Goal: Task Accomplishment & Management: Use online tool/utility

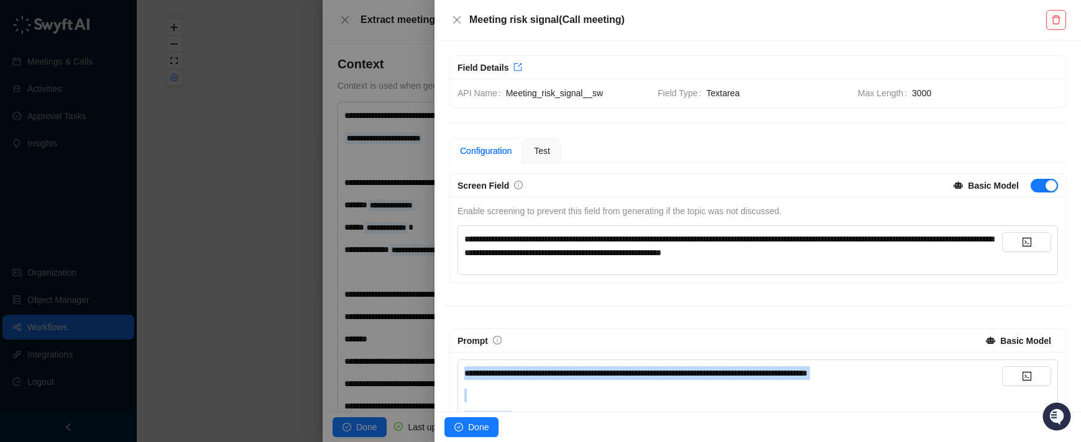
scroll to position [222, 0]
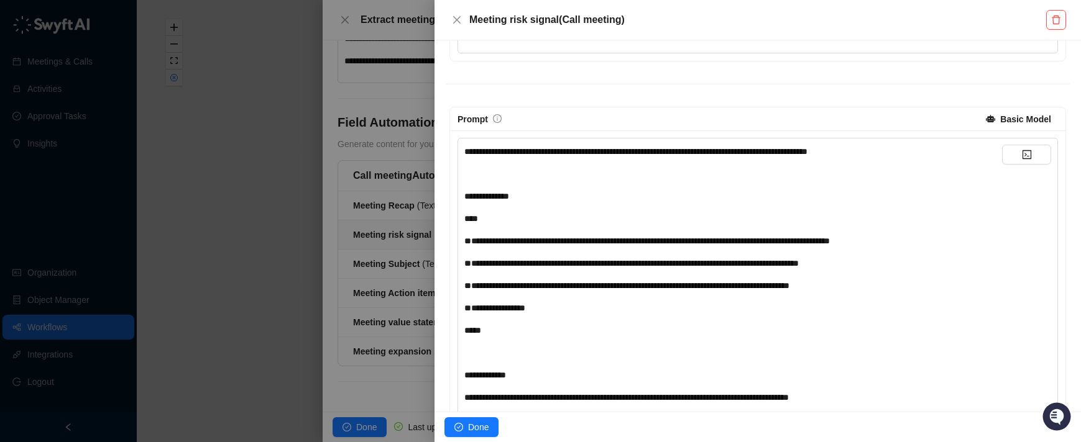
click at [456, 18] on icon "close" at bounding box center [457, 20] width 10 height 10
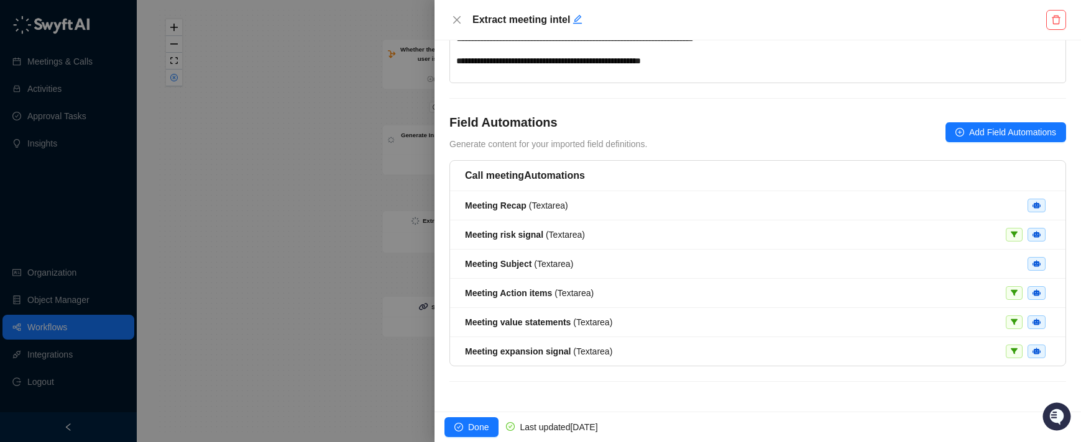
scroll to position [931, 0]
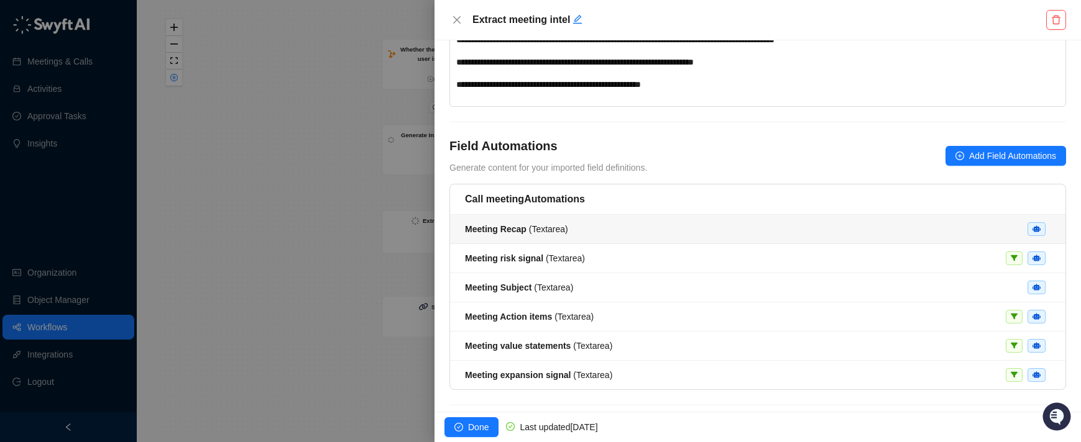
click at [552, 226] on span "Meeting Recap ( Textarea )" at bounding box center [516, 229] width 103 height 10
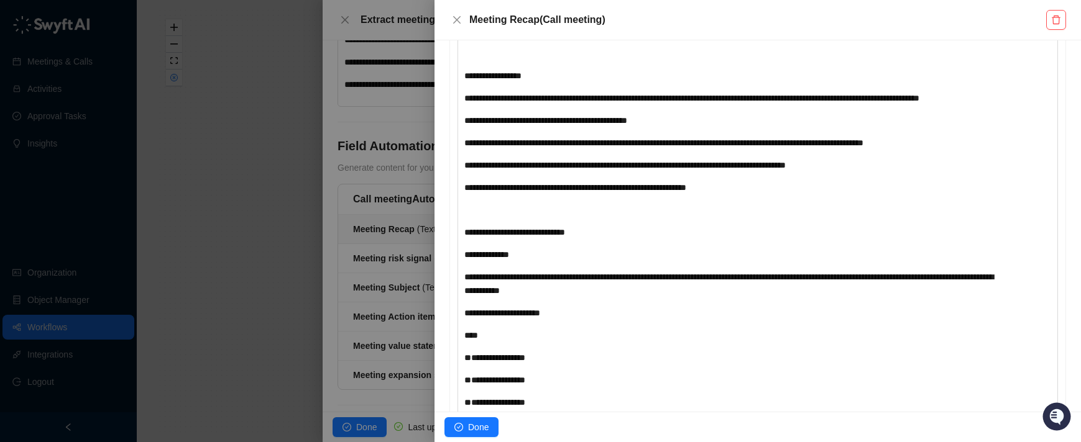
scroll to position [346, 0]
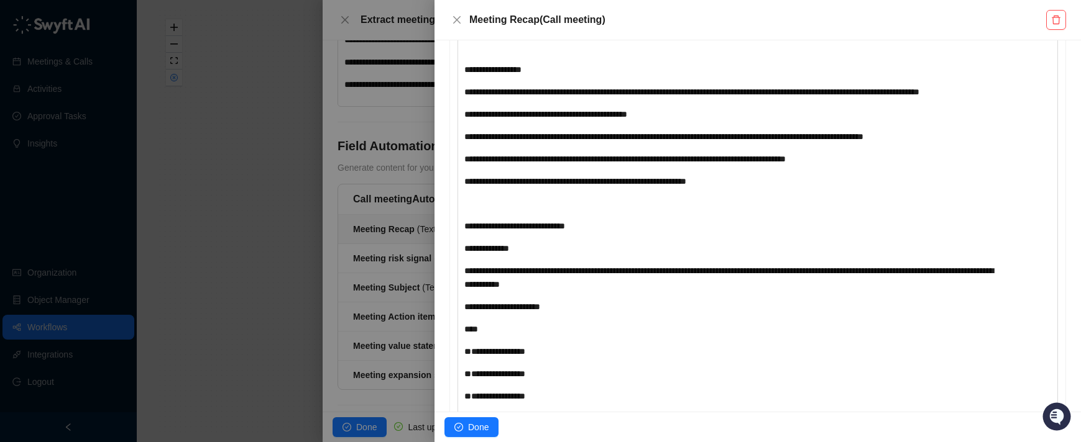
click at [426, 208] on div at bounding box center [540, 221] width 1081 height 442
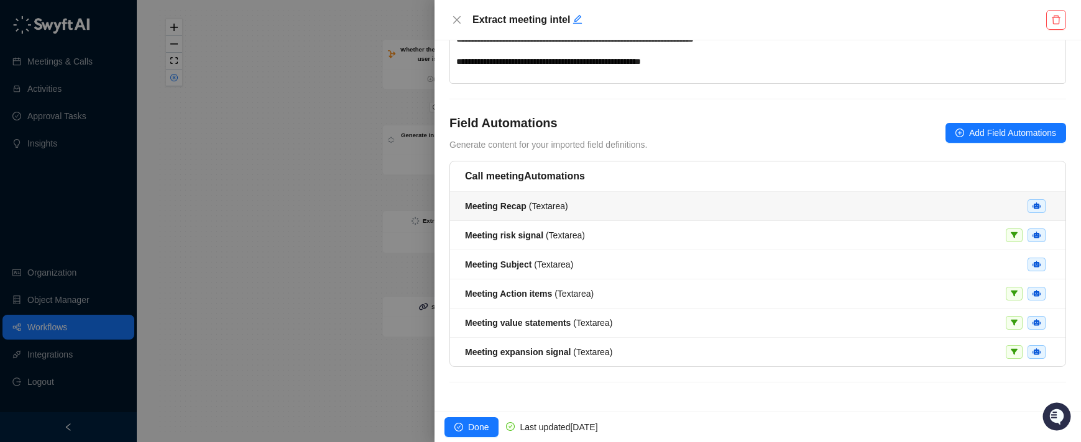
scroll to position [955, 0]
click at [307, 209] on div at bounding box center [540, 221] width 1081 height 442
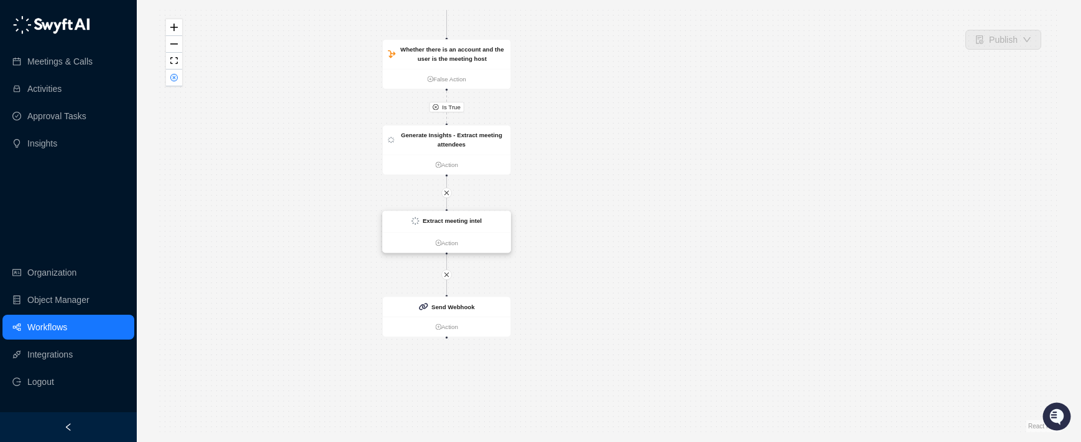
click at [500, 231] on div "Extract meeting intel" at bounding box center [447, 222] width 128 height 22
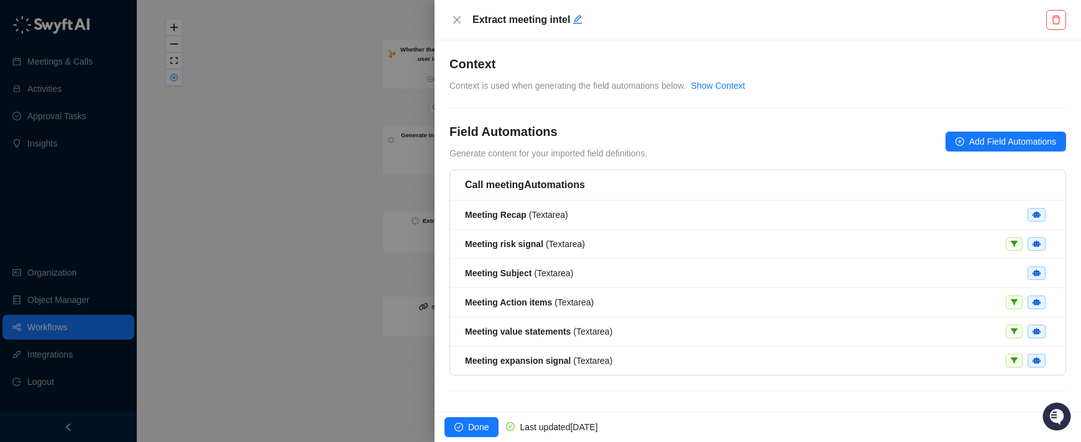
click at [407, 213] on div at bounding box center [540, 221] width 1081 height 442
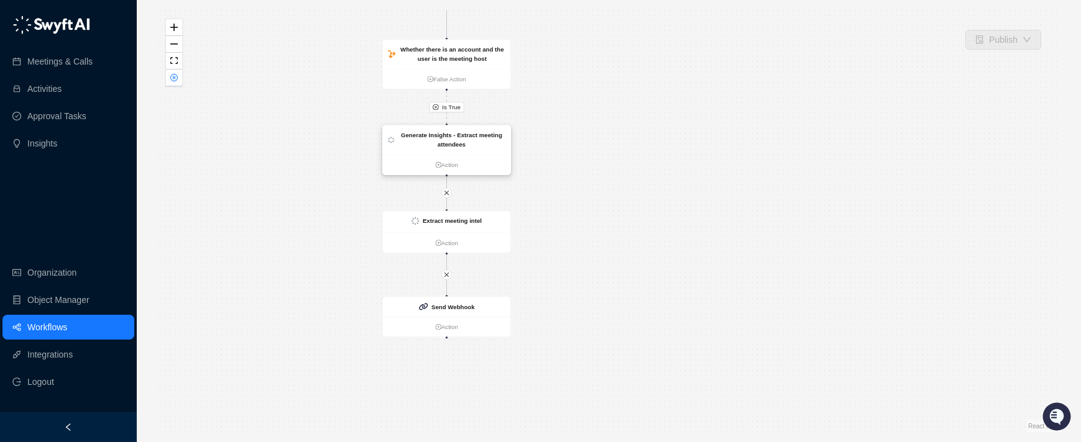
click at [466, 135] on strong "Generate Insights - Extract meeting attendees" at bounding box center [451, 140] width 101 height 16
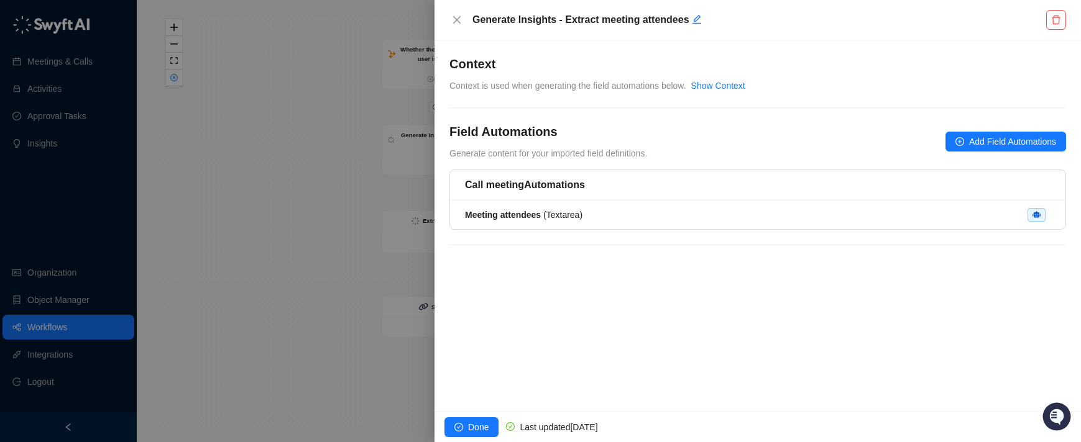
click at [349, 136] on div at bounding box center [540, 221] width 1081 height 442
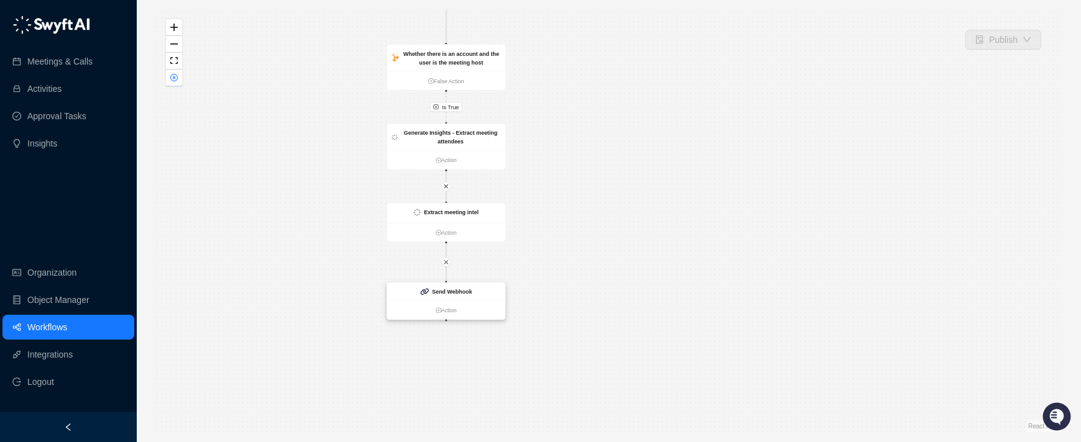
click at [467, 293] on strong "Send Webhook" at bounding box center [452, 292] width 40 height 6
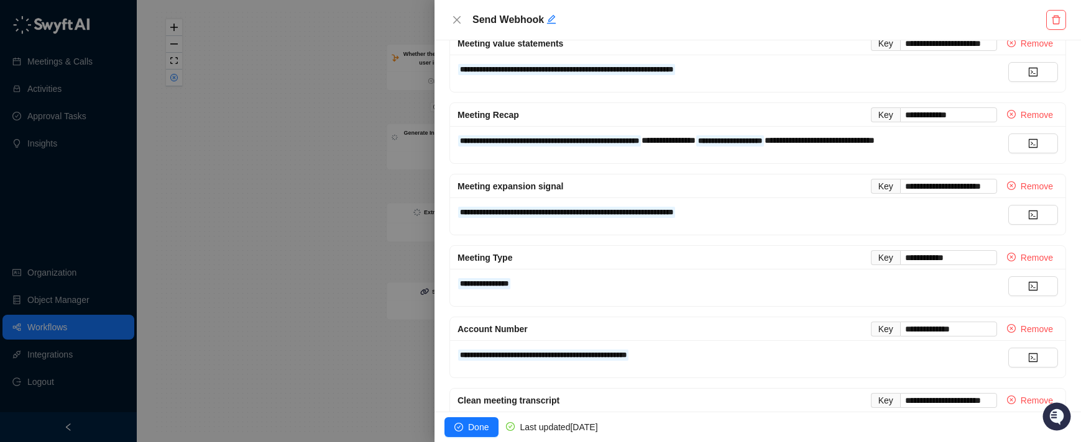
scroll to position [785, 0]
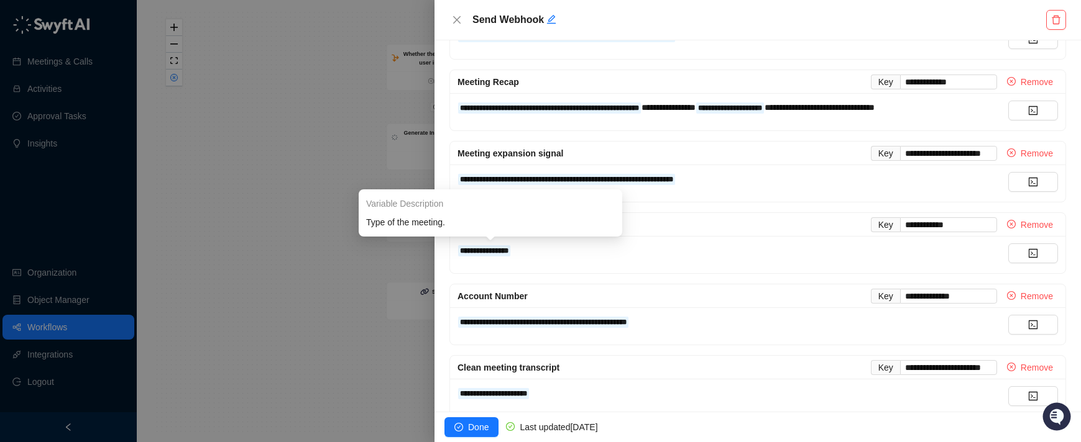
click at [304, 253] on div at bounding box center [540, 221] width 1081 height 442
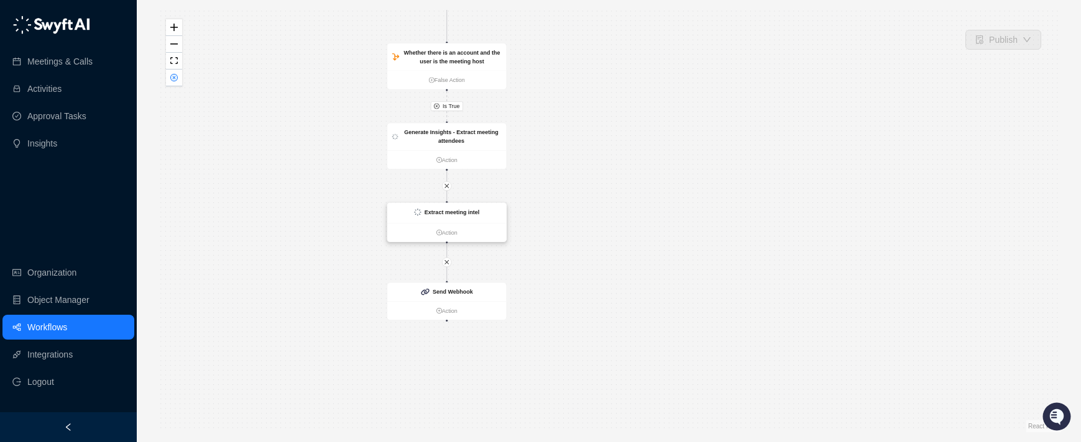
click at [491, 222] on div "Extract meeting intel" at bounding box center [446, 213] width 119 height 20
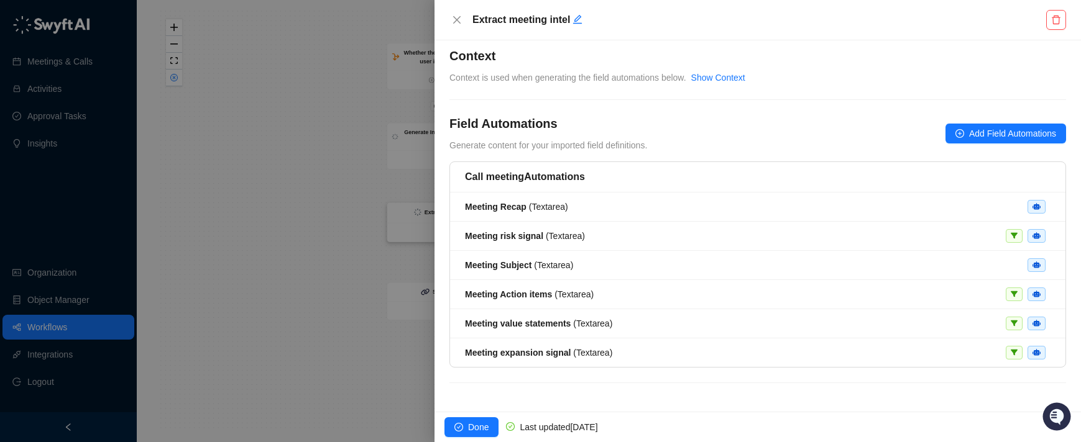
scroll to position [9, 0]
click at [296, 210] on div at bounding box center [540, 221] width 1081 height 442
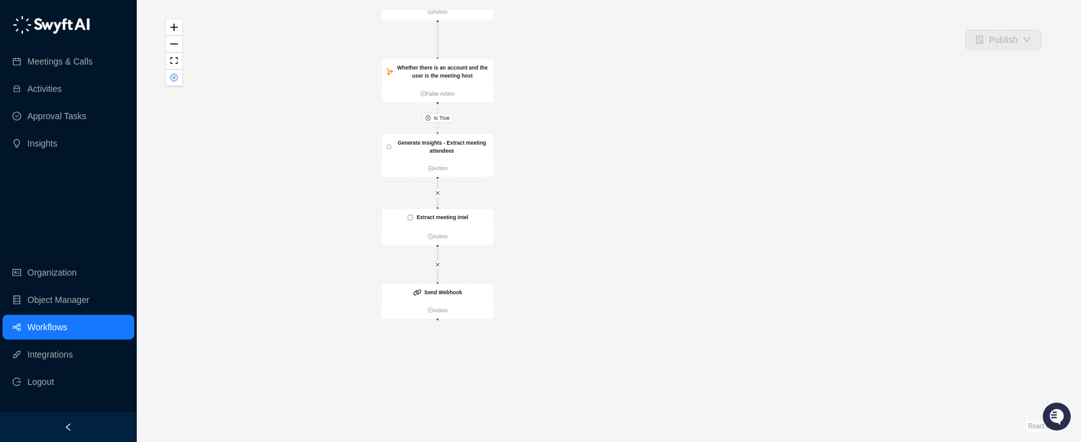
drag, startPoint x: 616, startPoint y: 181, endPoint x: 598, endPoint y: 244, distance: 64.9
click at [598, 244] on div "Is True Call Completed Action Whether there is an account and the user is the m…" at bounding box center [609, 221] width 904 height 423
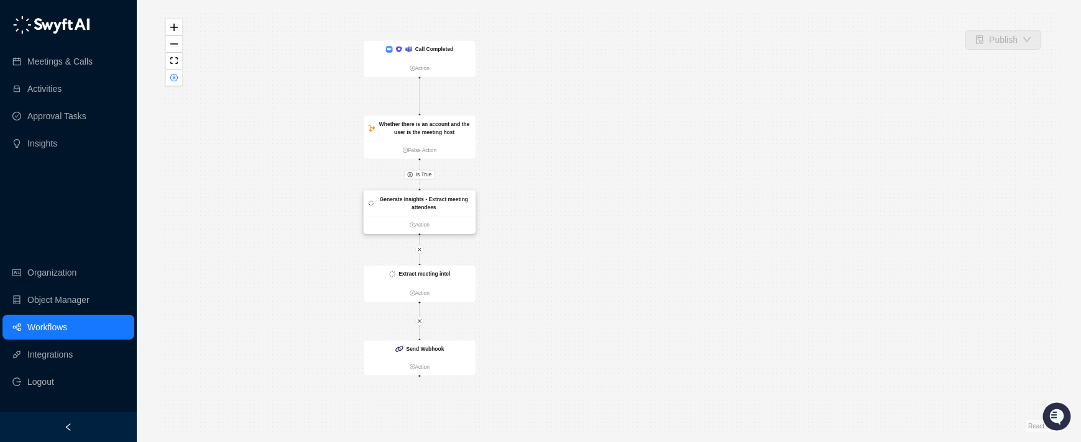
click at [464, 204] on div "Generate Insights - Extract meeting attendees" at bounding box center [424, 203] width 94 height 17
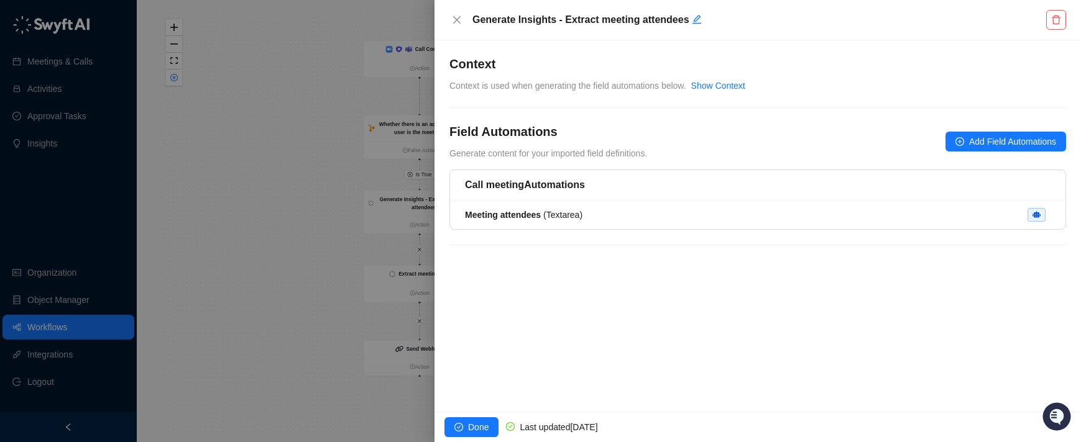
click at [250, 165] on div at bounding box center [540, 221] width 1081 height 442
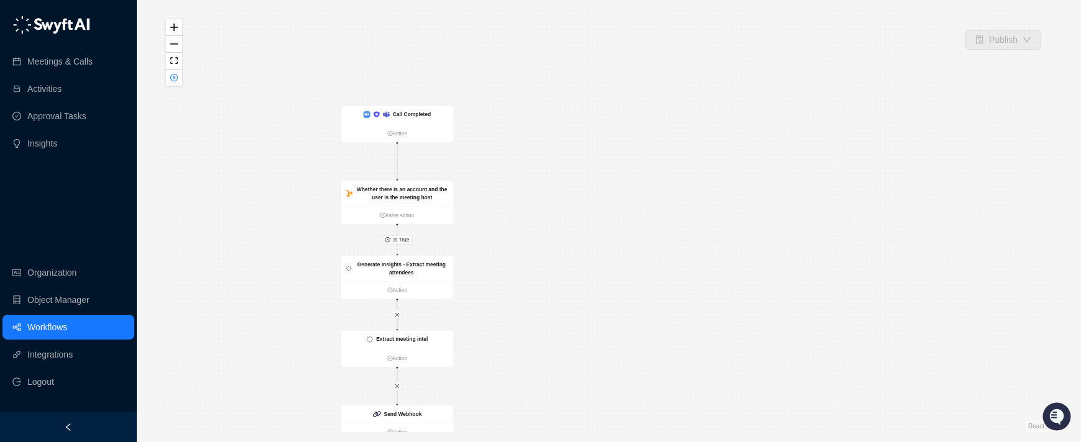
drag, startPoint x: 513, startPoint y: 145, endPoint x: 490, endPoint y: 212, distance: 70.9
click at [490, 212] on div "Is True Call Completed Action Whether there is an account and the user is the m…" at bounding box center [609, 221] width 904 height 423
click at [429, 190] on strong "Whether there is an account and the user is the meeting host" at bounding box center [400, 195] width 91 height 14
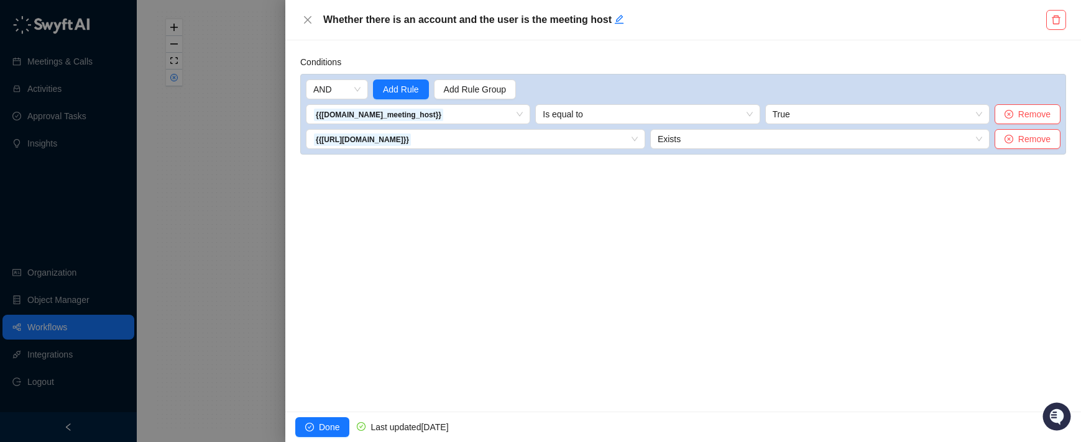
click at [241, 150] on div at bounding box center [540, 221] width 1081 height 442
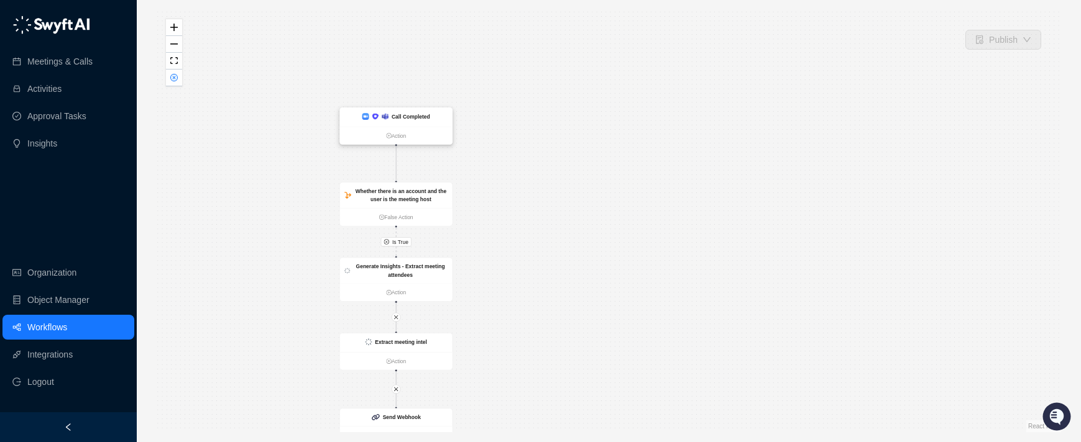
click at [406, 115] on strong "Call Completed" at bounding box center [411, 117] width 39 height 6
click at [421, 119] on strong "Call Completed" at bounding box center [411, 117] width 39 height 6
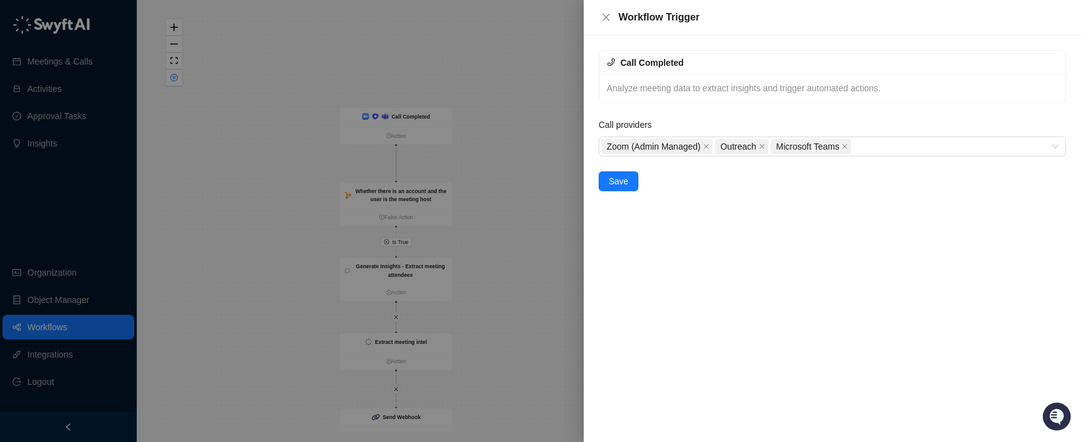
click at [564, 189] on div at bounding box center [540, 221] width 1081 height 442
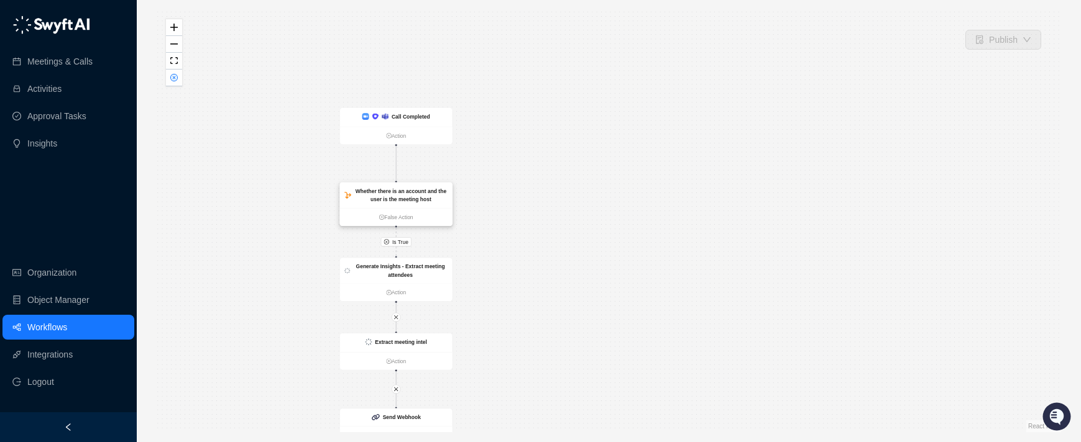
click at [419, 197] on strong "Whether there is an account and the user is the meeting host" at bounding box center [400, 195] width 91 height 14
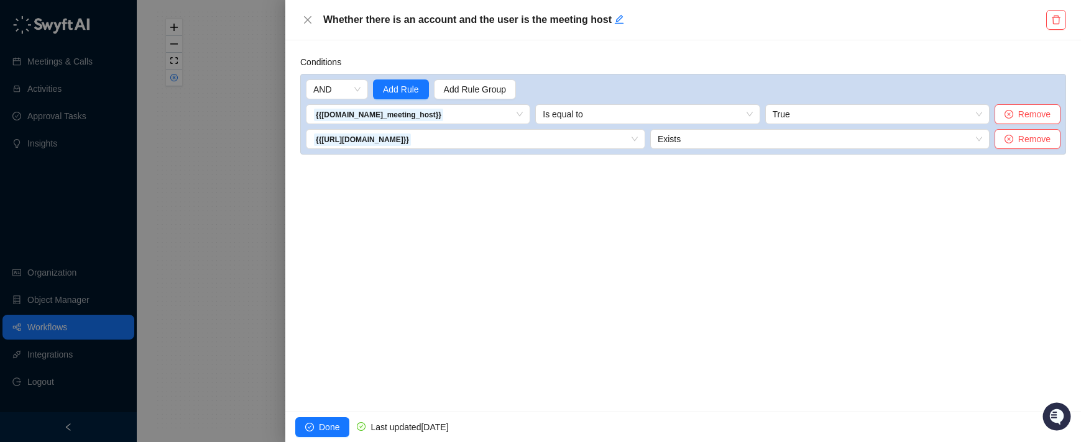
click at [229, 184] on div at bounding box center [540, 221] width 1081 height 442
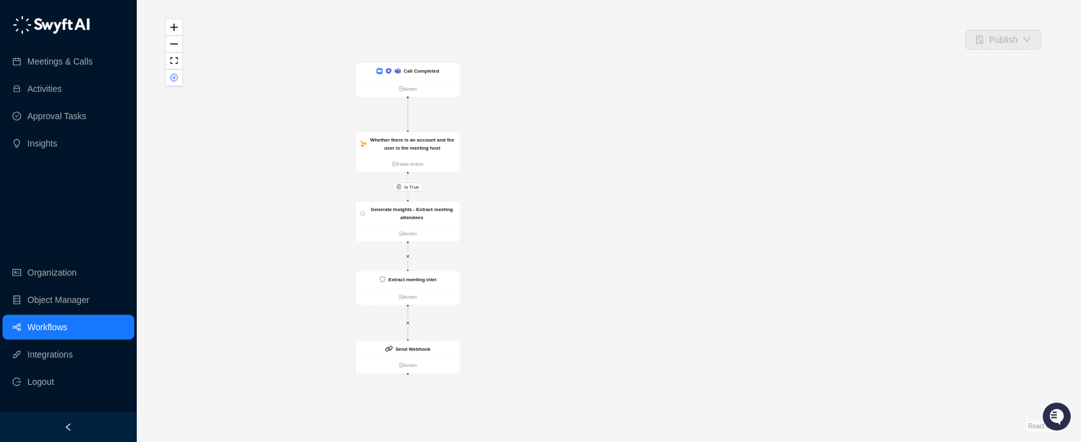
drag, startPoint x: 477, startPoint y: 239, endPoint x: 485, endPoint y: 191, distance: 49.1
click at [485, 189] on div "Is True Call Completed Action Whether there is an account and the user is the m…" at bounding box center [609, 221] width 904 height 423
click at [446, 211] on div "Generate Insights - Extract meeting attendees" at bounding box center [412, 213] width 88 height 16
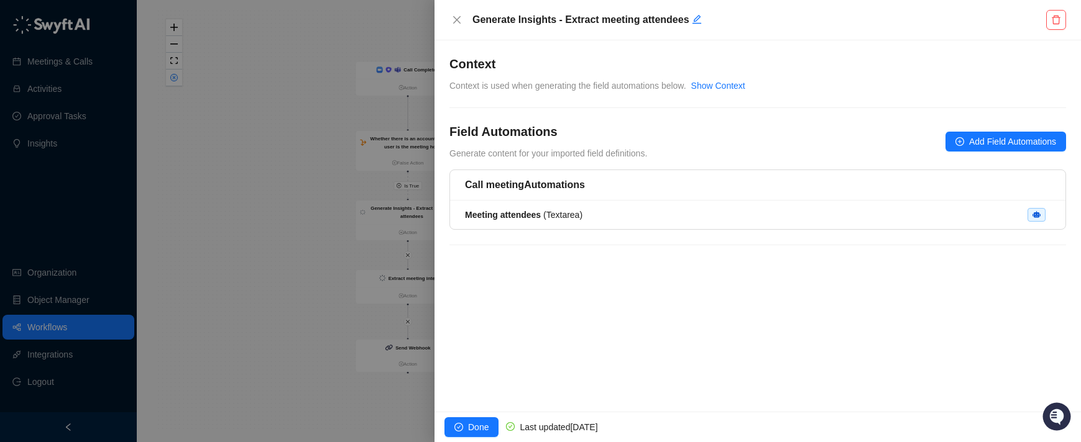
click at [247, 204] on div at bounding box center [540, 221] width 1081 height 442
